Goal: Information Seeking & Learning: Learn about a topic

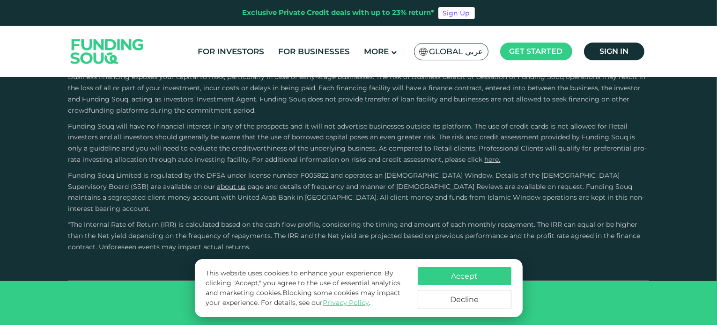
type tc-range-slider "4"
click at [466, 301] on button "Decline" at bounding box center [465, 299] width 94 height 19
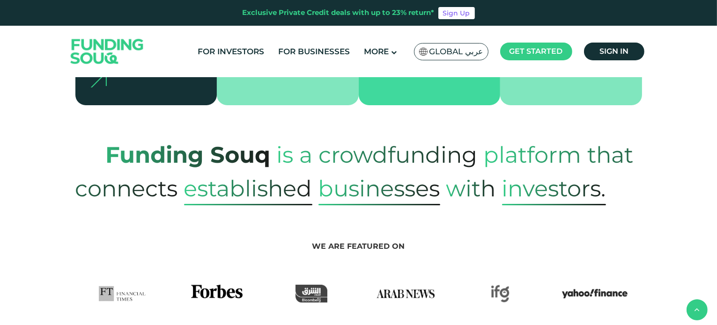
scroll to position [3103, 0]
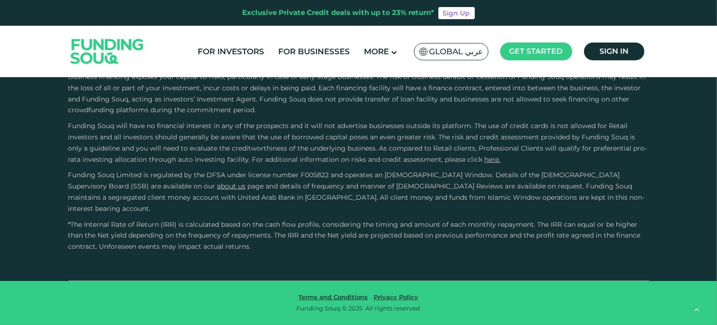
click at [679, 145] on div "About About Us For Investors For Businesses" at bounding box center [358, 4] width 717 height 554
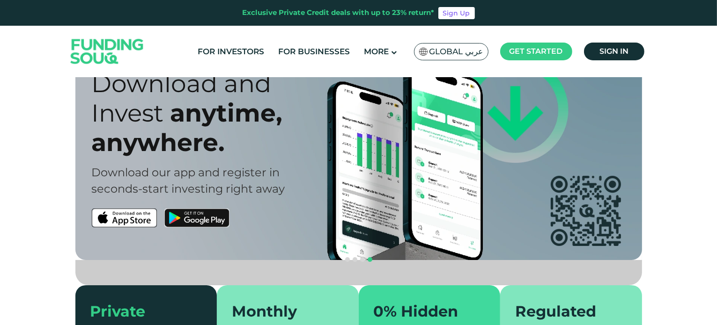
scroll to position [0, 0]
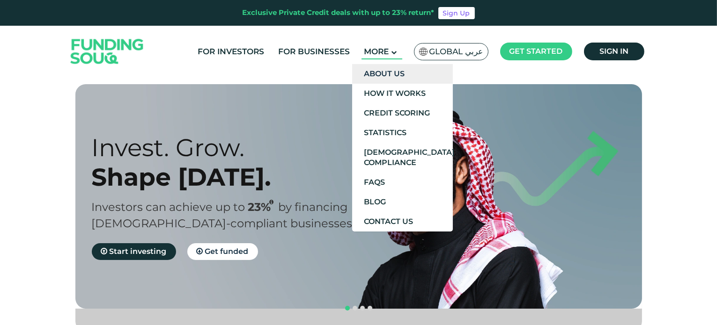
click at [402, 73] on link "About Us" at bounding box center [402, 74] width 101 height 20
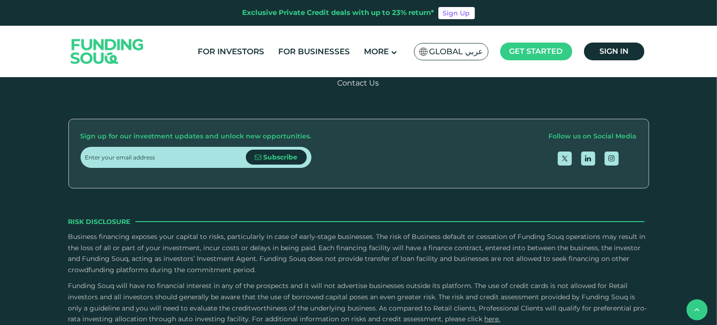
scroll to position [1487, 0]
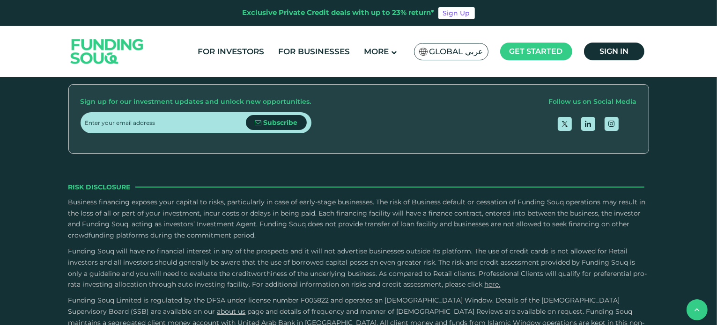
click at [365, 18] on span "Careers" at bounding box center [351, 13] width 28 height 9
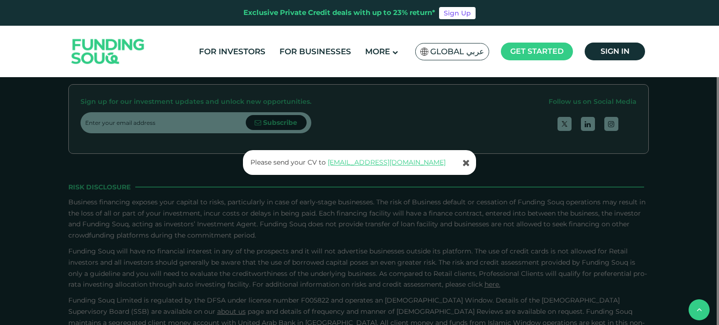
click at [308, 267] on div "Please send your CV to support@fundingsouq.com" at bounding box center [359, 162] width 719 height 325
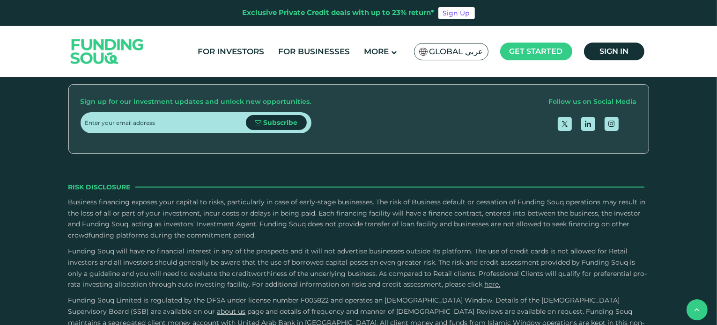
click at [368, 53] on link "Contact Us" at bounding box center [358, 48] width 42 height 9
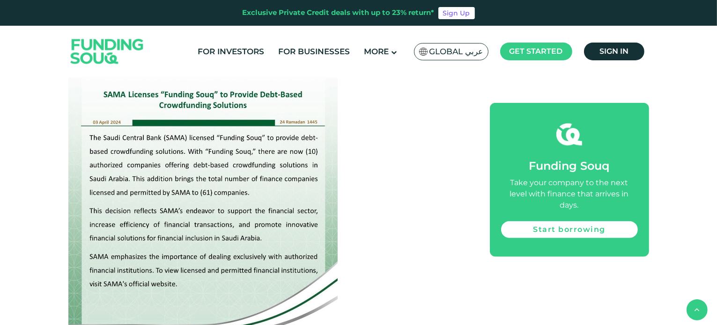
scroll to position [463, 0]
